Goal: Task Accomplishment & Management: Use online tool/utility

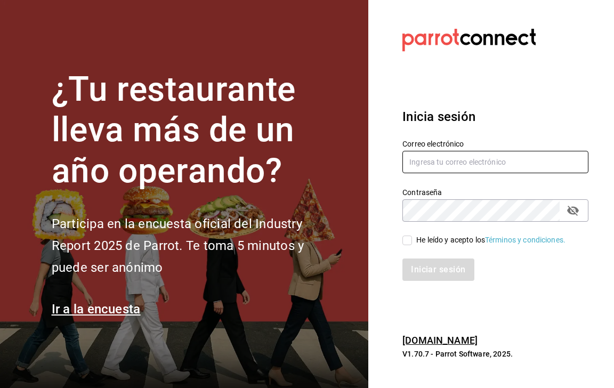
click at [483, 167] on input "text" at bounding box center [495, 162] width 186 height 22
type input "ShirleyShaw.is@gmail.com"
click at [571, 208] on icon "passwordField" at bounding box center [572, 210] width 13 height 13
click at [407, 239] on input "He leído y acepto los Términos y condiciones." at bounding box center [407, 241] width 10 height 10
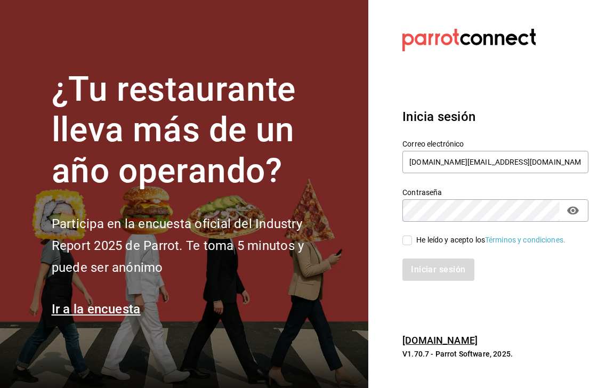
checkbox input "true"
click at [430, 269] on button "Iniciar sesión" at bounding box center [438, 269] width 72 height 22
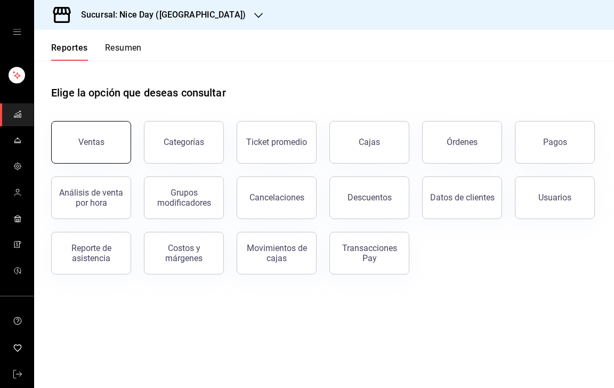
click at [107, 149] on button "Ventas" at bounding box center [91, 142] width 80 height 43
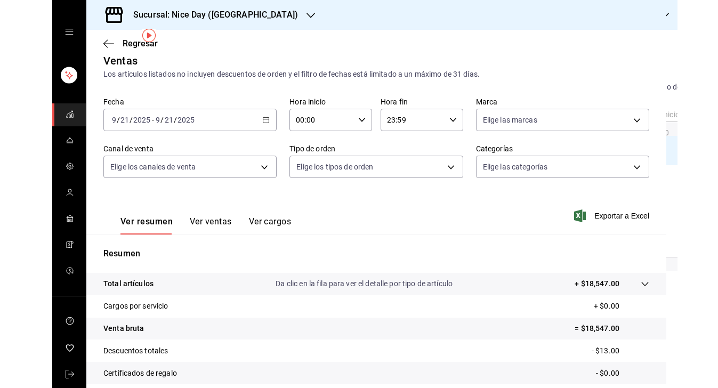
scroll to position [123, 0]
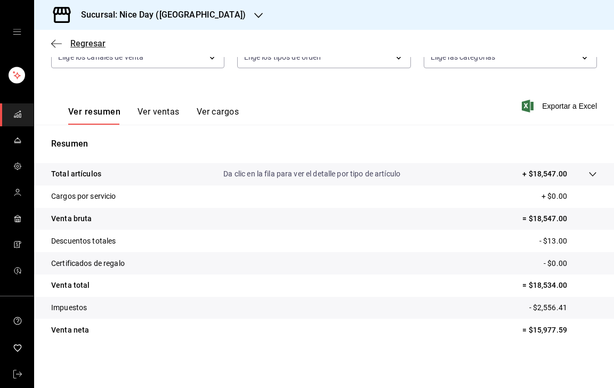
click at [54, 39] on icon "button" at bounding box center [56, 44] width 11 height 10
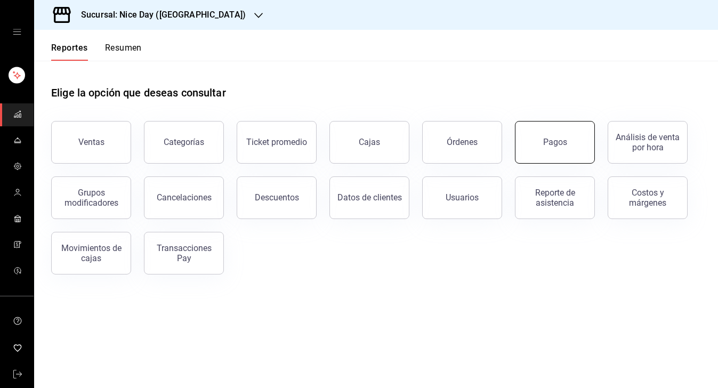
click at [542, 147] on button "Pagos" at bounding box center [555, 142] width 80 height 43
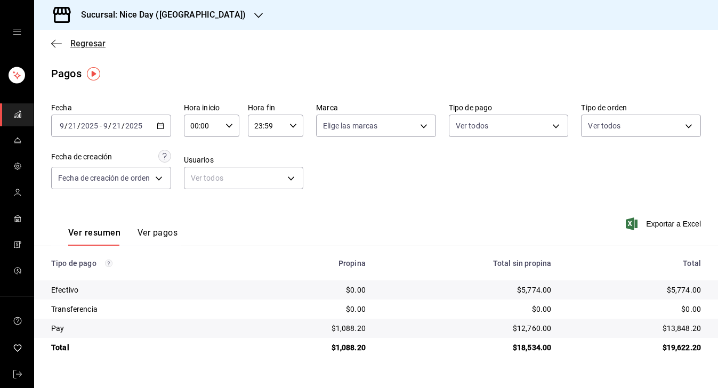
click at [54, 43] on icon "button" at bounding box center [56, 44] width 11 height 10
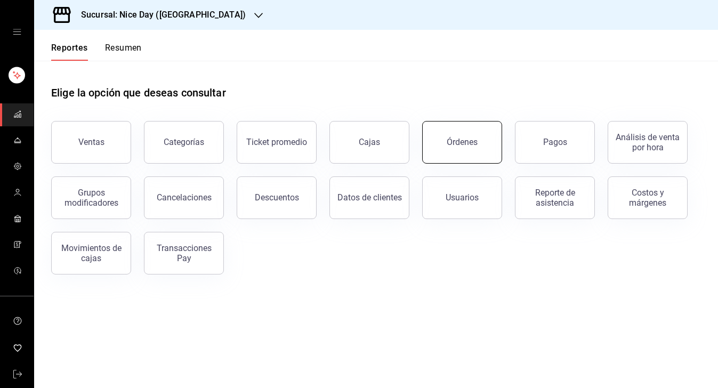
click at [458, 146] on div "Órdenes" at bounding box center [462, 142] width 31 height 10
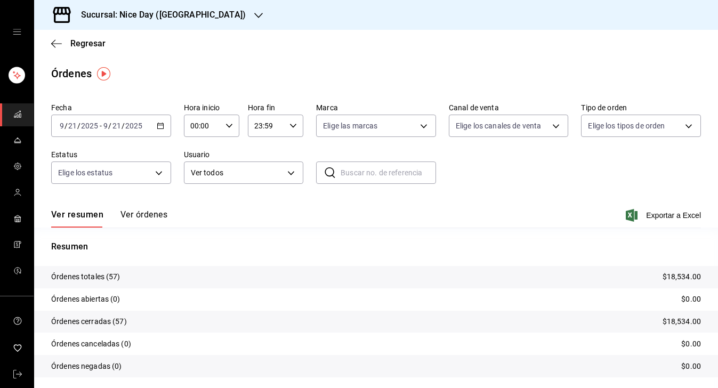
scroll to position [30, 0]
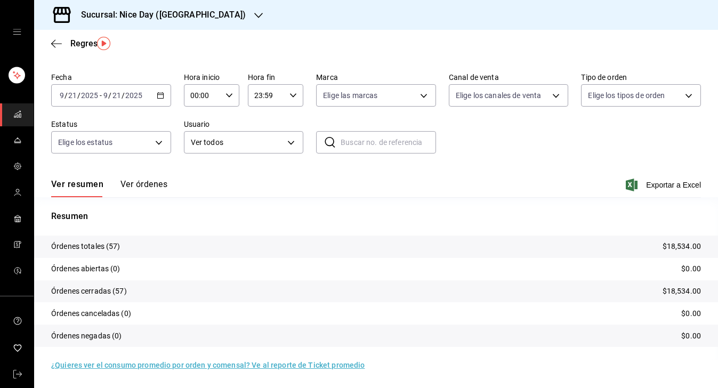
click at [113, 252] on p "Órdenes totales (57)" at bounding box center [85, 246] width 69 height 11
click at [104, 246] on p "Órdenes totales (57)" at bounding box center [85, 246] width 69 height 11
click at [613, 189] on span "Exportar a Excel" at bounding box center [664, 185] width 73 height 13
click at [254, 15] on icon "button" at bounding box center [258, 15] width 9 height 5
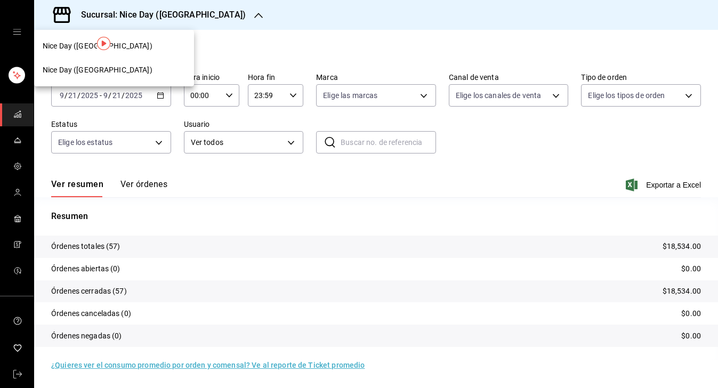
click at [109, 64] on div "Nice Day ([GEOGRAPHIC_DATA])" at bounding box center [114, 70] width 160 height 24
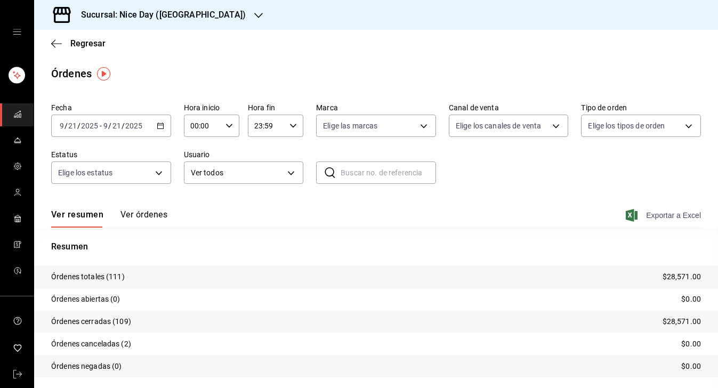
click at [613, 209] on span "Exportar a Excel" at bounding box center [664, 215] width 73 height 13
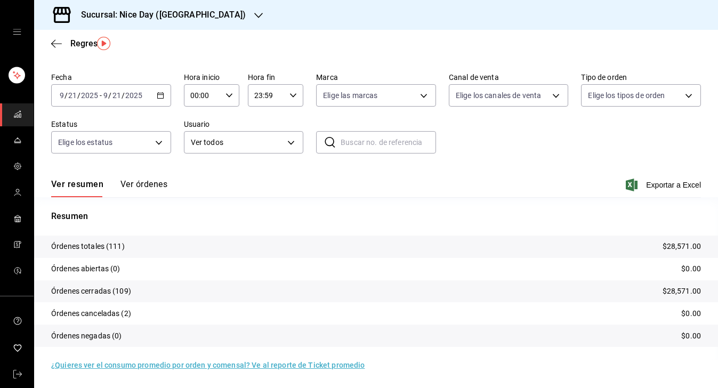
click at [102, 312] on p "Órdenes canceladas (2)" at bounding box center [91, 313] width 80 height 11
drag, startPoint x: 148, startPoint y: 314, endPoint x: 72, endPoint y: 304, distance: 76.9
click at [72, 304] on tr "Órdenes canceladas (2) $0.00" at bounding box center [376, 313] width 684 height 22
